Goal: Information Seeking & Learning: Learn about a topic

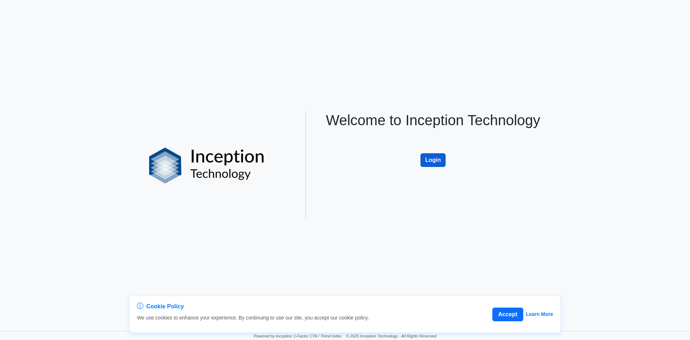
click at [436, 157] on button "Login" at bounding box center [433, 160] width 25 height 14
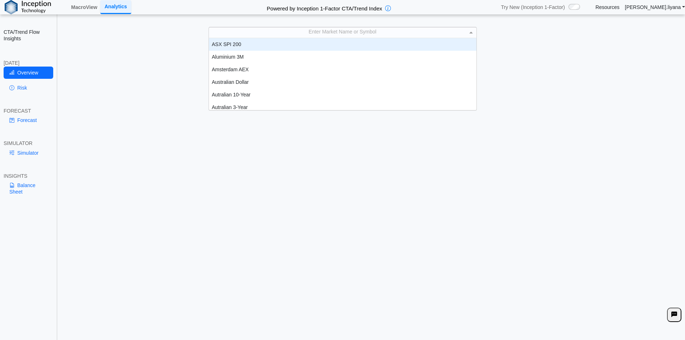
click at [374, 31] on div "Enter Market Name or Symbol" at bounding box center [343, 32] width 268 height 10
type input "****"
click at [341, 41] on div "Corn" at bounding box center [343, 44] width 268 height 13
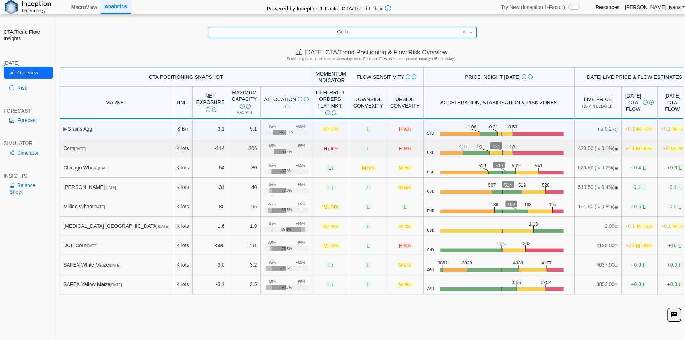
click at [86, 151] on span "[DATE]" at bounding box center [79, 149] width 11 height 4
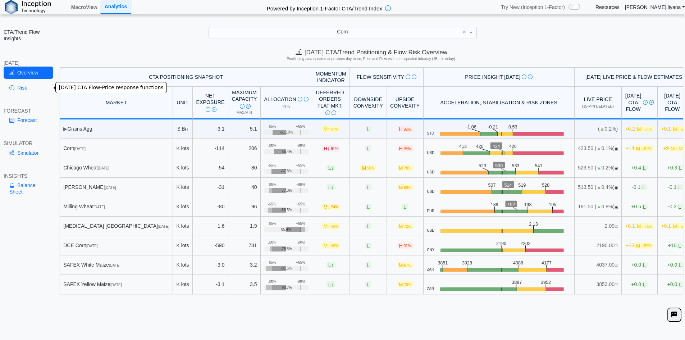
click at [26, 90] on link "Risk" at bounding box center [29, 88] width 50 height 12
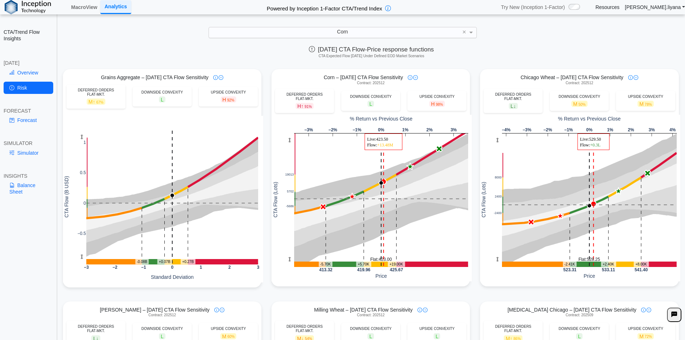
scroll to position [0, 0]
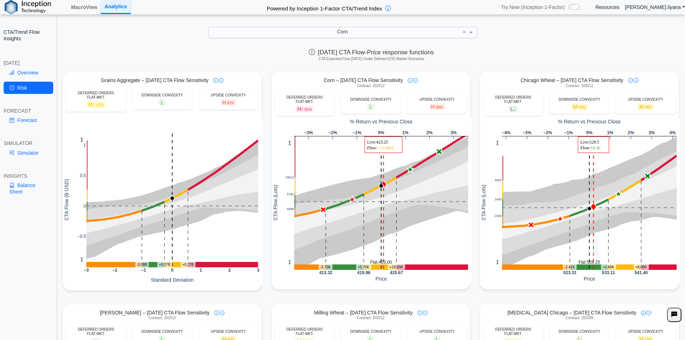
click at [391, 32] on div "Corn" at bounding box center [343, 32] width 268 height 10
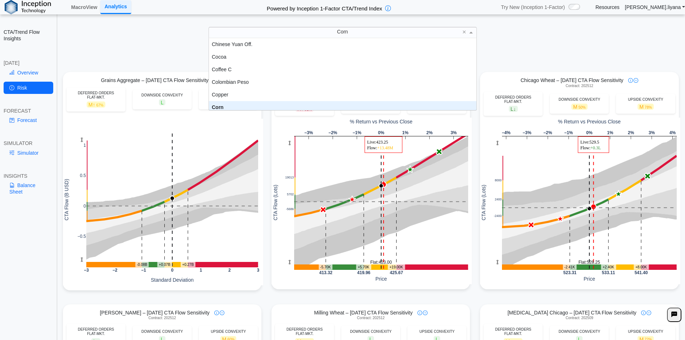
scroll to position [255, 0]
drag, startPoint x: 361, startPoint y: 33, endPoint x: 340, endPoint y: 29, distance: 21.2
click at [340, 29] on div "Corn" at bounding box center [343, 32] width 268 height 10
click at [343, 32] on span "Corn" at bounding box center [342, 32] width 11 height 6
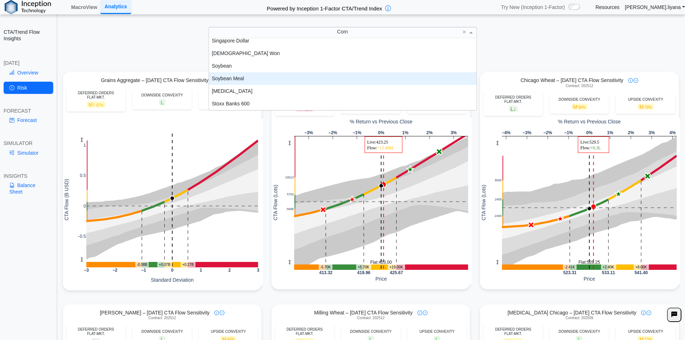
scroll to position [1321, 0]
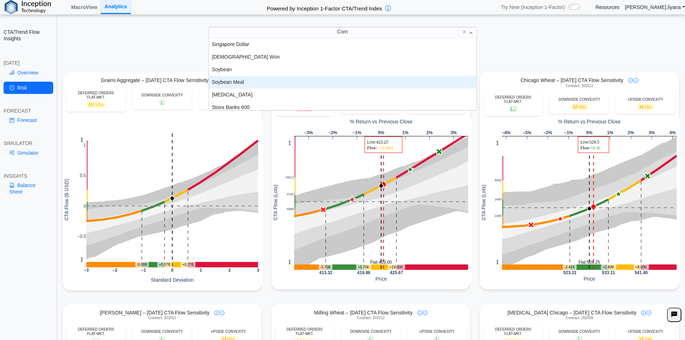
click at [242, 85] on div "Soybean Meal" at bounding box center [343, 82] width 268 height 13
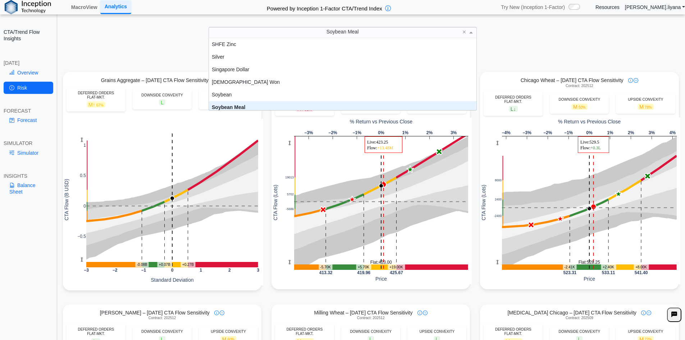
scroll to position [1300, 0]
click at [251, 106] on div "Soybean Meal" at bounding box center [343, 103] width 268 height 13
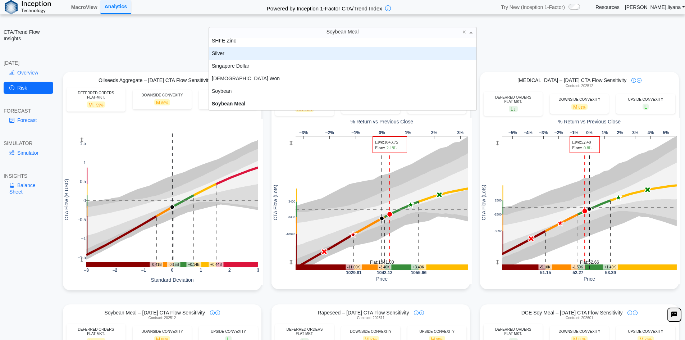
scroll to position [1296, 0]
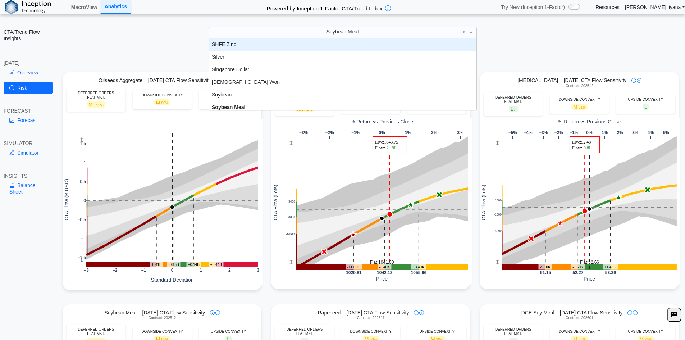
click at [124, 28] on div "Soybean Meal × S&P/TSX 60 SAFEX White Maize SAFEX Yellow Maize SHFE Aluminium S…" at bounding box center [342, 32] width 671 height 11
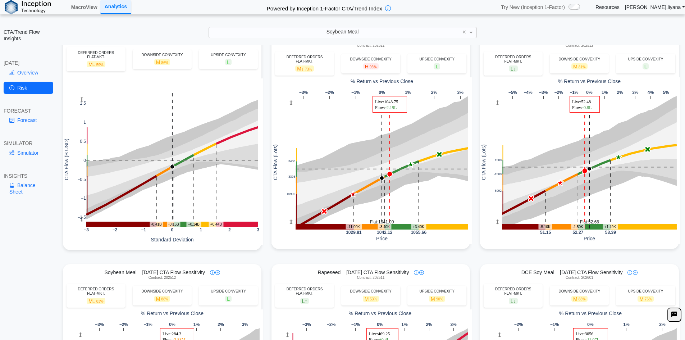
scroll to position [0, 0]
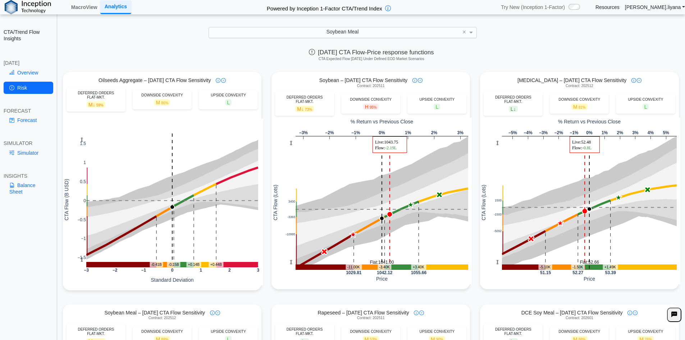
click at [376, 33] on div "Soybean Meal" at bounding box center [343, 32] width 268 height 10
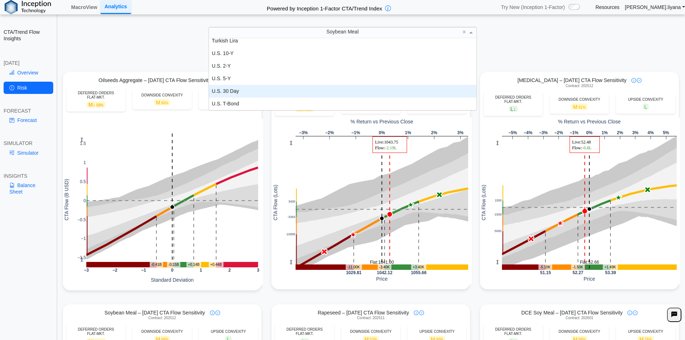
scroll to position [1577, 0]
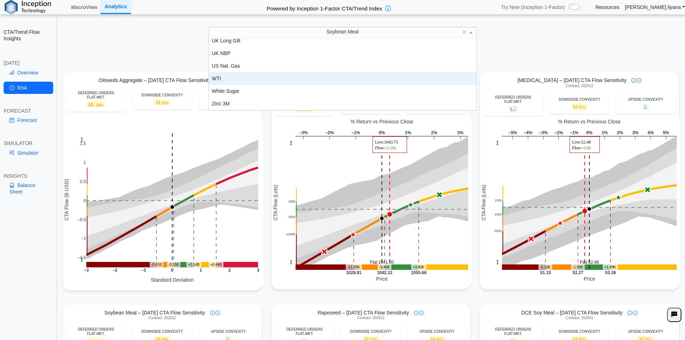
click at [346, 80] on div "WTI" at bounding box center [343, 78] width 268 height 13
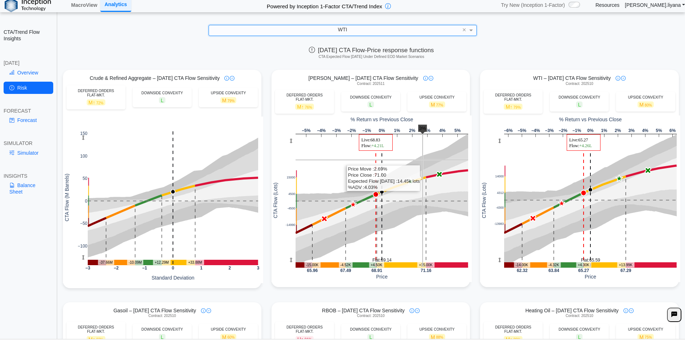
scroll to position [0, 0]
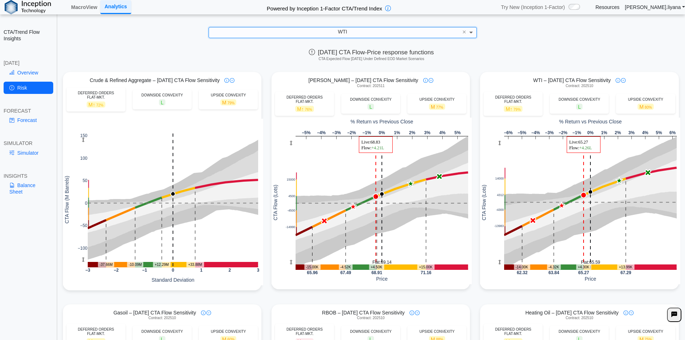
click at [473, 32] on span at bounding box center [471, 32] width 9 height 10
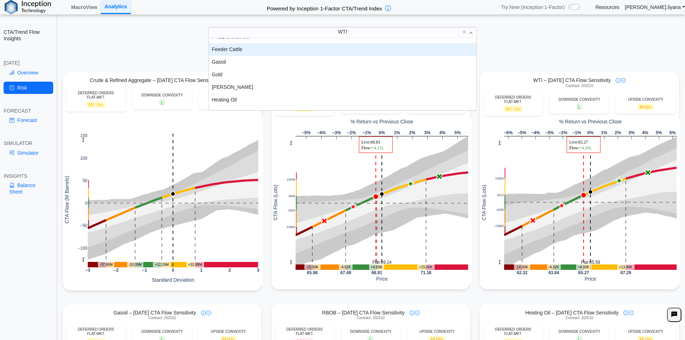
scroll to position [649, 0]
click at [253, 53] on div "Gasoil" at bounding box center [343, 50] width 268 height 13
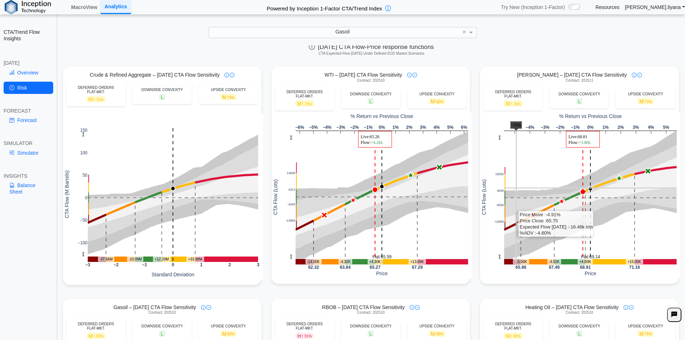
scroll to position [0, 0]
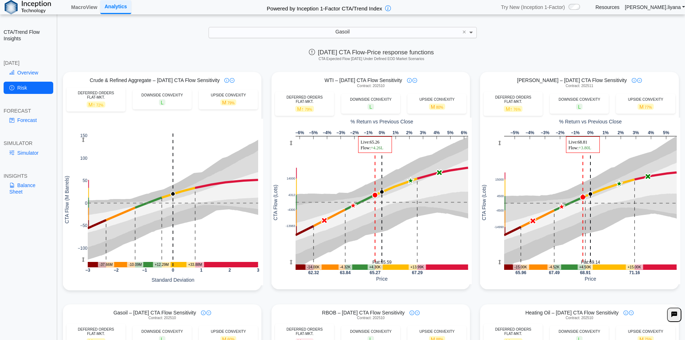
click at [474, 33] on span at bounding box center [471, 32] width 9 height 10
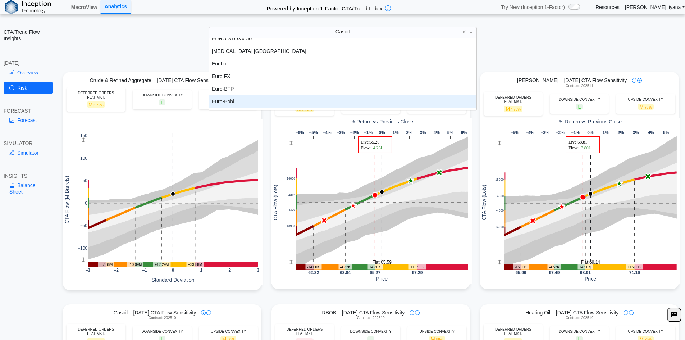
scroll to position [484, 0]
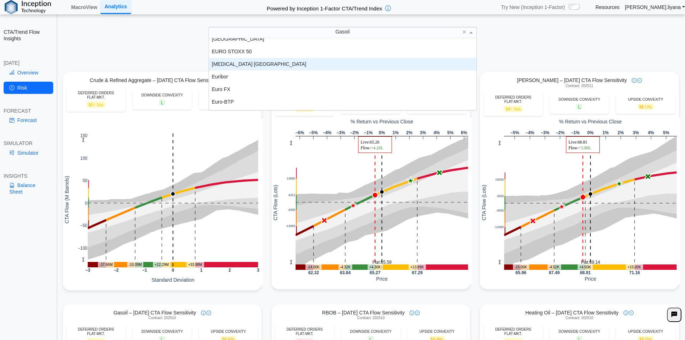
click at [300, 67] on div "[MEDICAL_DATA] [GEOGRAPHIC_DATA]" at bounding box center [343, 64] width 268 height 13
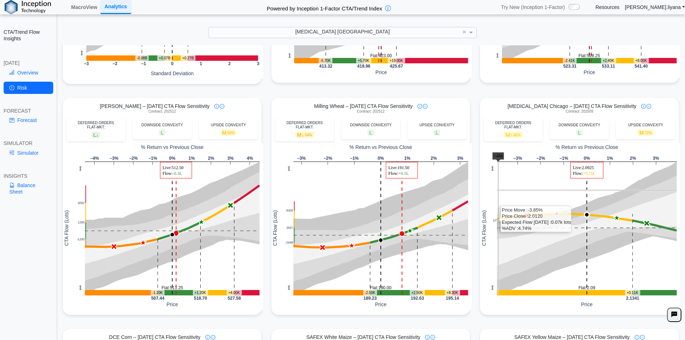
scroll to position [216, 0]
